Goal: Find specific page/section: Find specific page/section

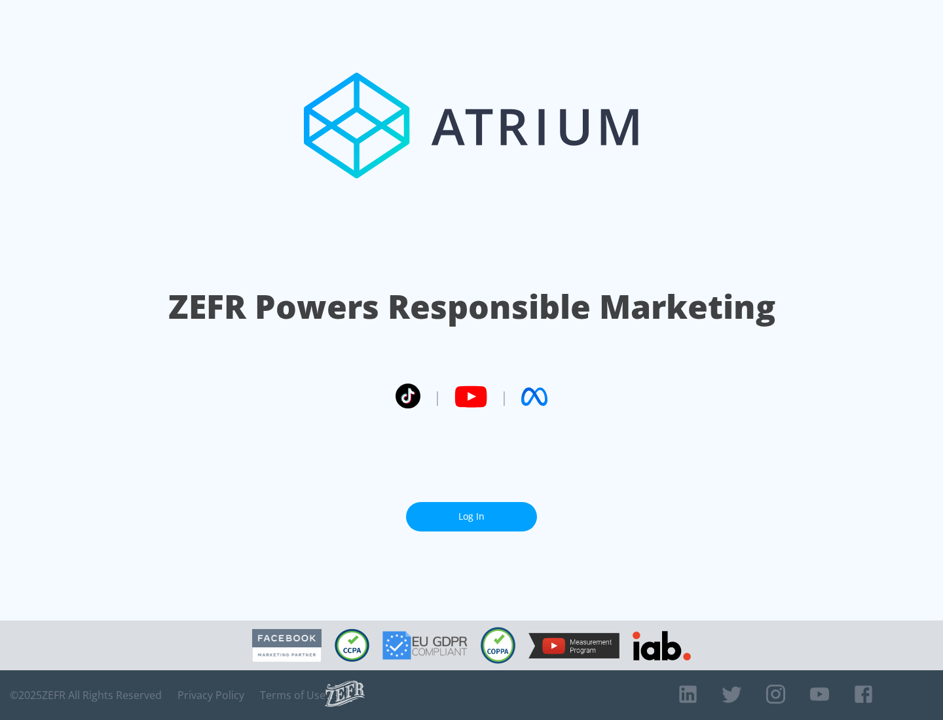
click at [471, 517] on link "Log In" at bounding box center [471, 516] width 131 height 29
